Goal: Navigation & Orientation: Find specific page/section

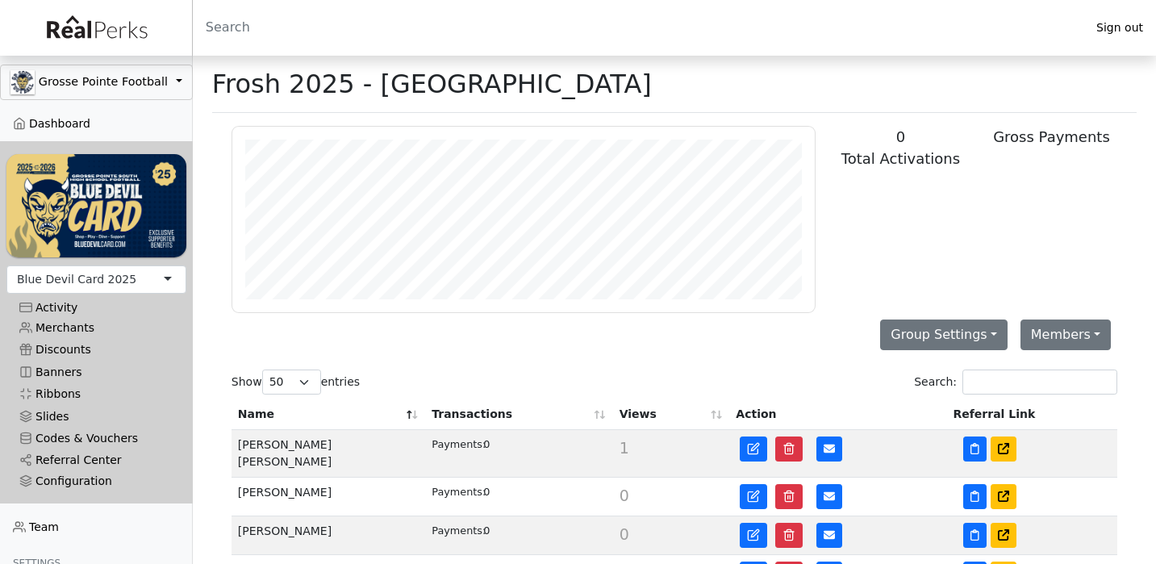
select select "50"
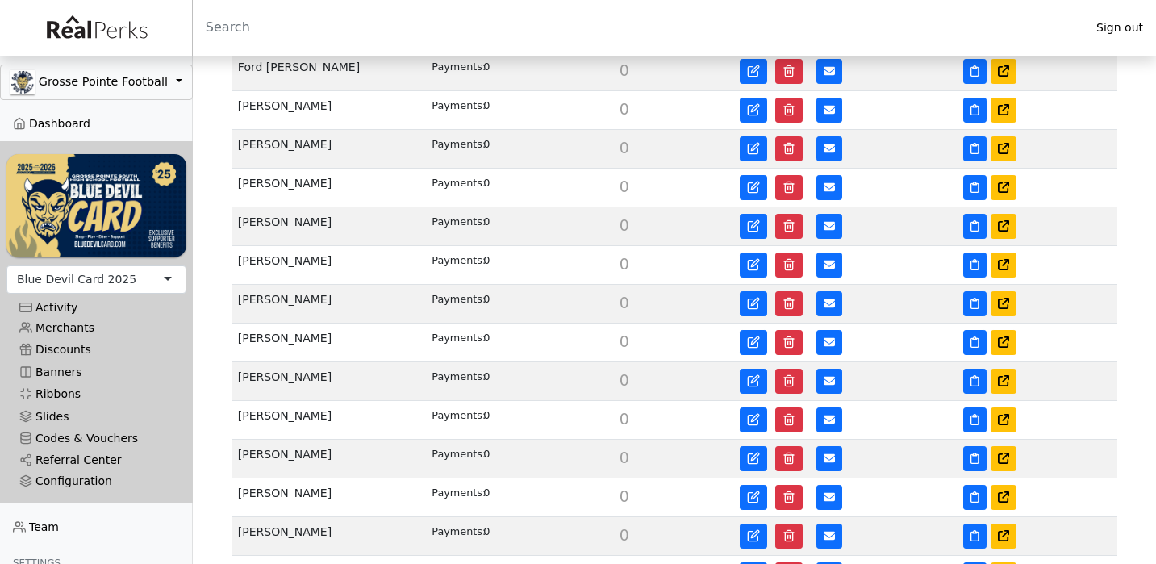
scroll to position [186, 583]
click at [72, 329] on link "Merchants" at bounding box center [96, 328] width 180 height 22
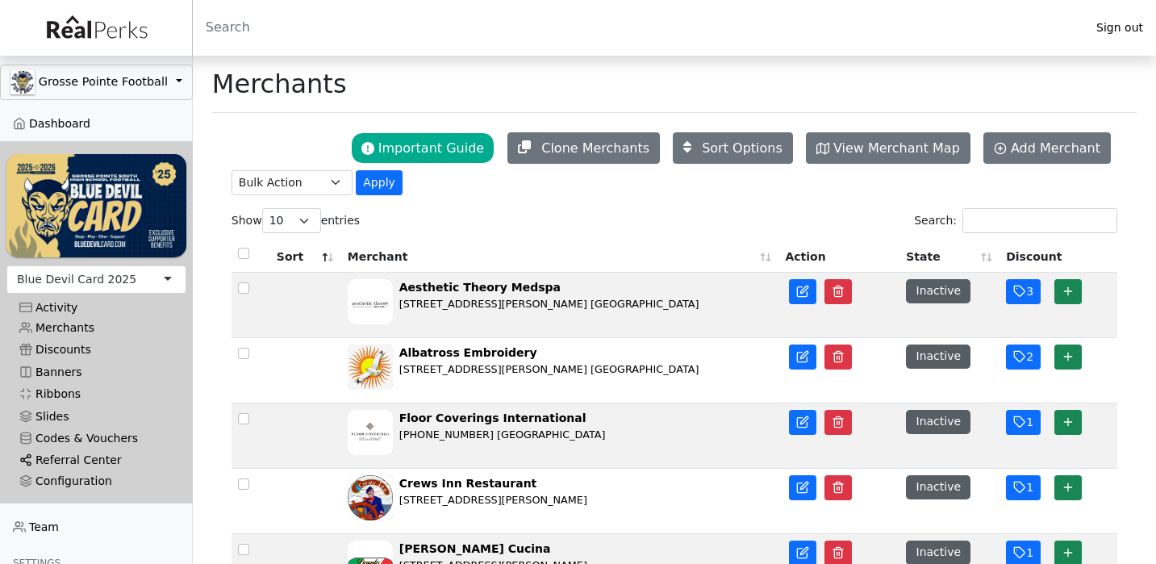
click at [71, 464] on link "Referral Center" at bounding box center [96, 460] width 180 height 22
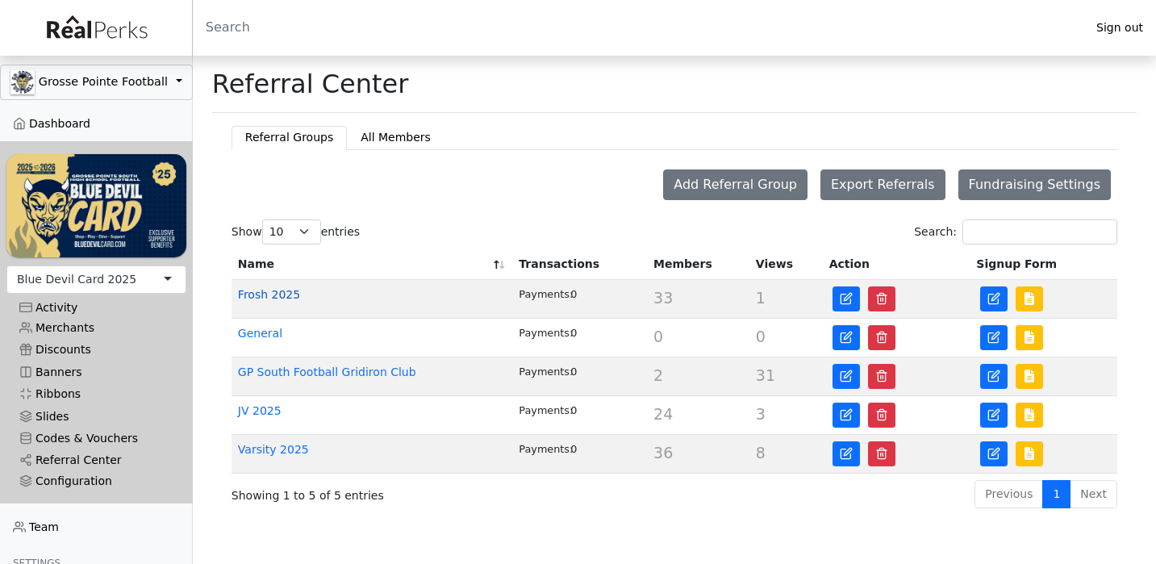
click at [285, 292] on link "Frosh 2025" at bounding box center [269, 294] width 62 height 13
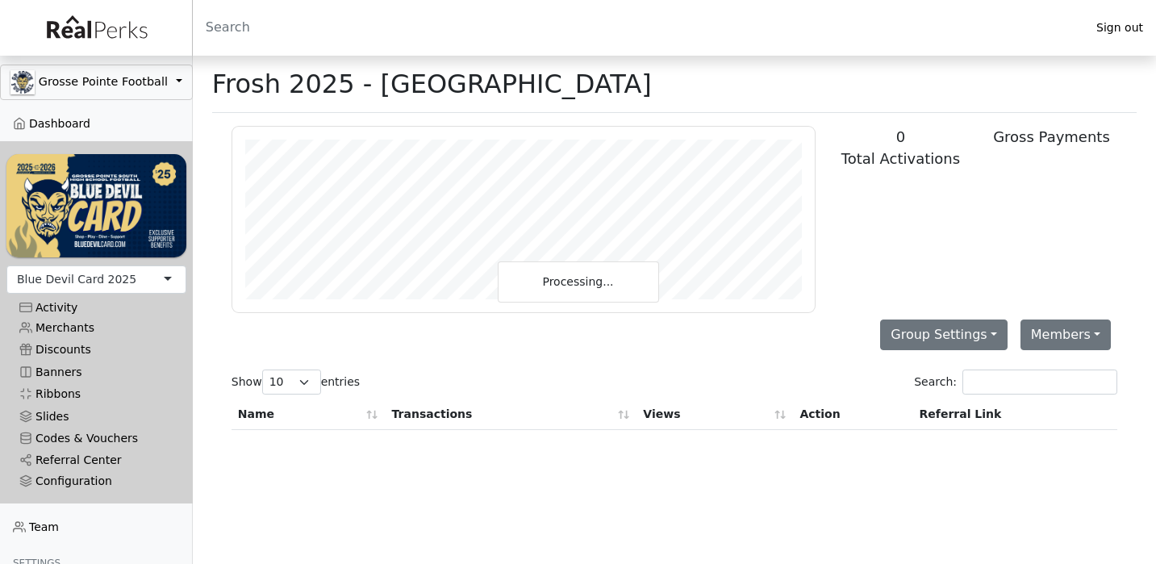
scroll to position [186, 583]
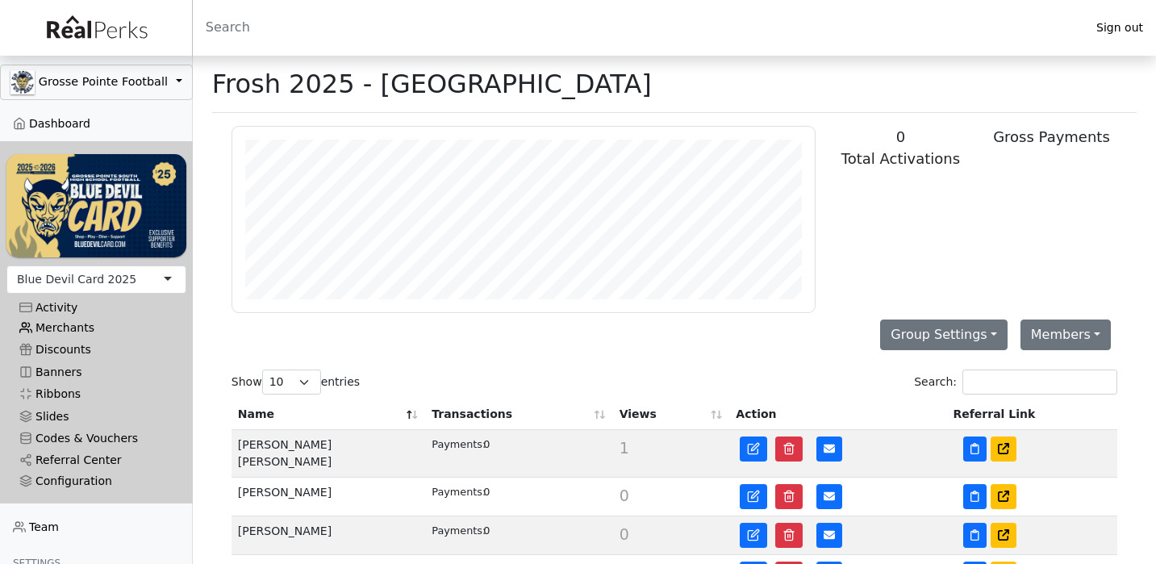
click at [65, 328] on link "Merchants" at bounding box center [96, 328] width 180 height 22
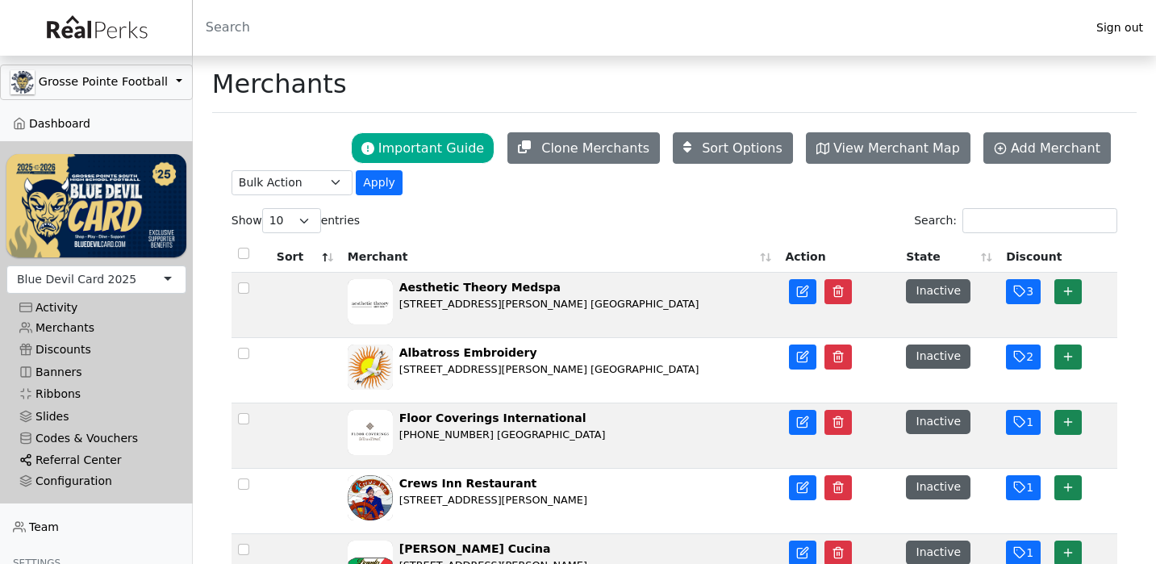
click at [59, 462] on link "Referral Center" at bounding box center [96, 460] width 180 height 22
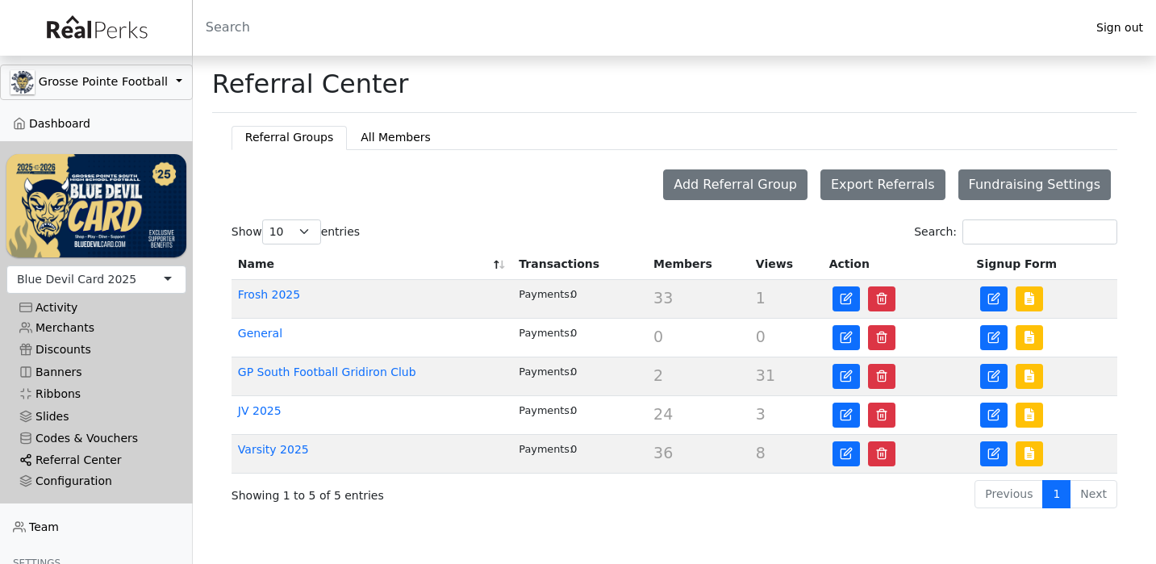
click at [58, 454] on link "Referral Center" at bounding box center [96, 460] width 180 height 22
